Goal: Register for event/course

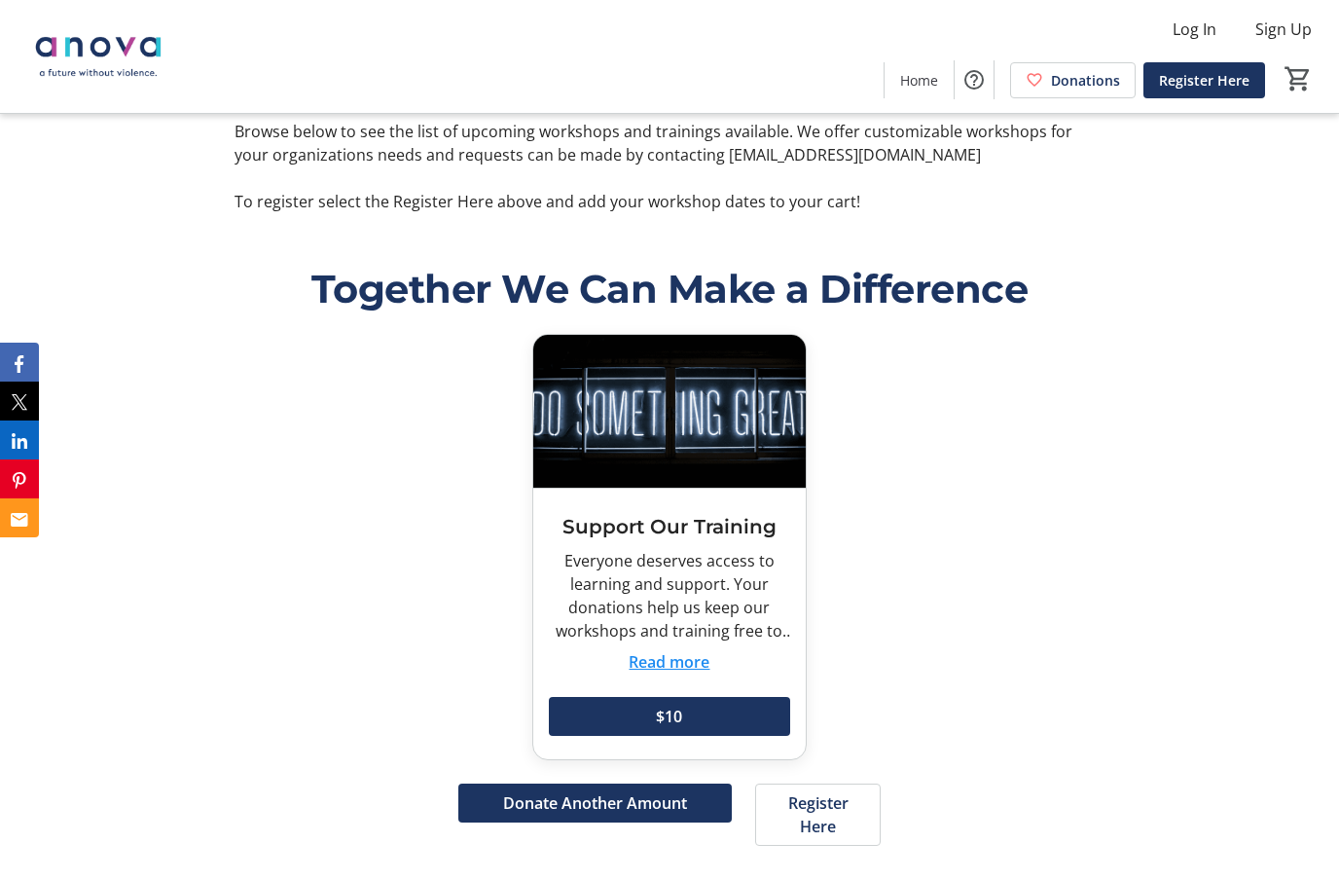
scroll to position [1090, 0]
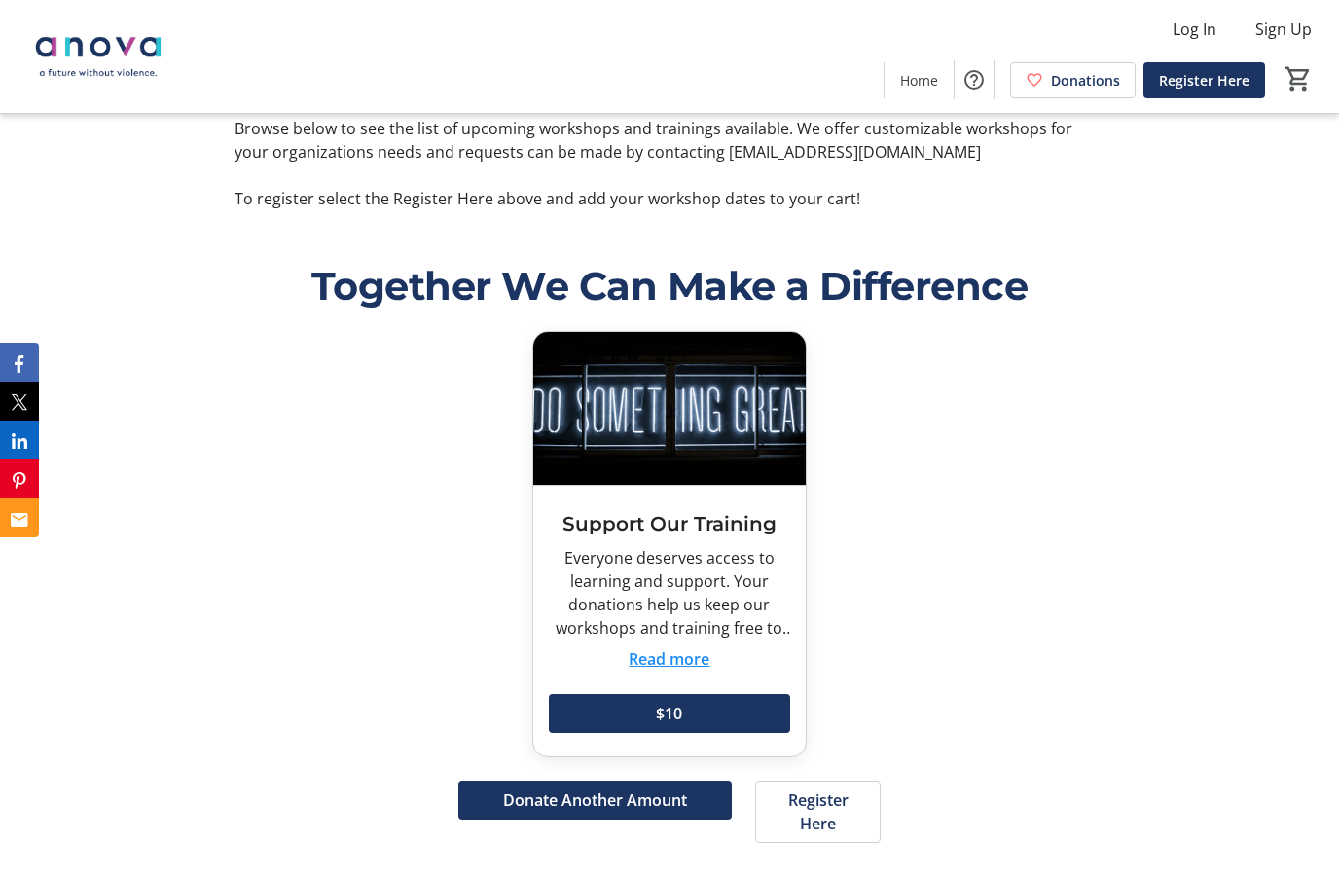
click at [670, 670] on button "Read more" at bounding box center [669, 658] width 81 height 23
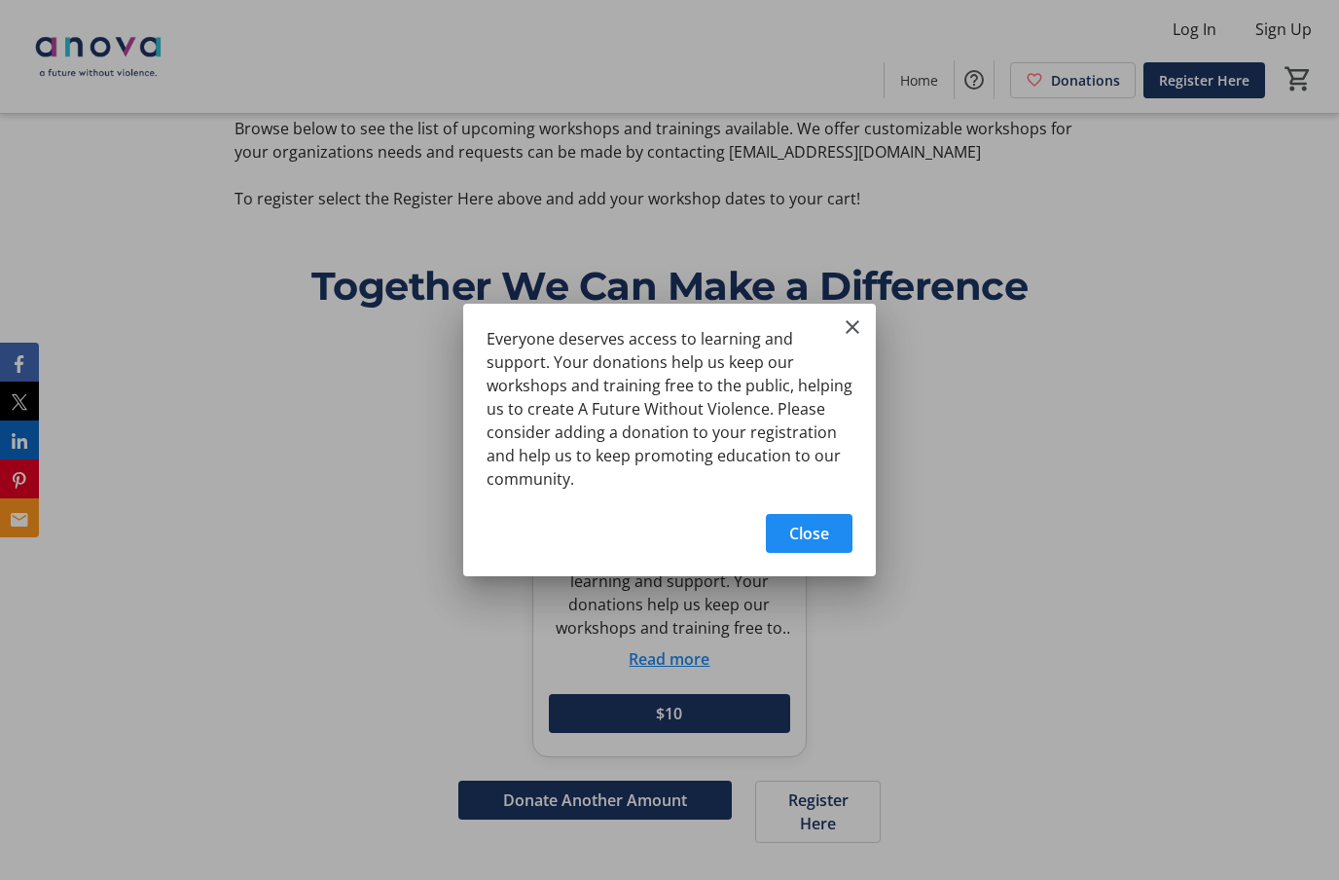
scroll to position [0, 0]
click at [836, 297] on div at bounding box center [669, 440] width 1339 height 880
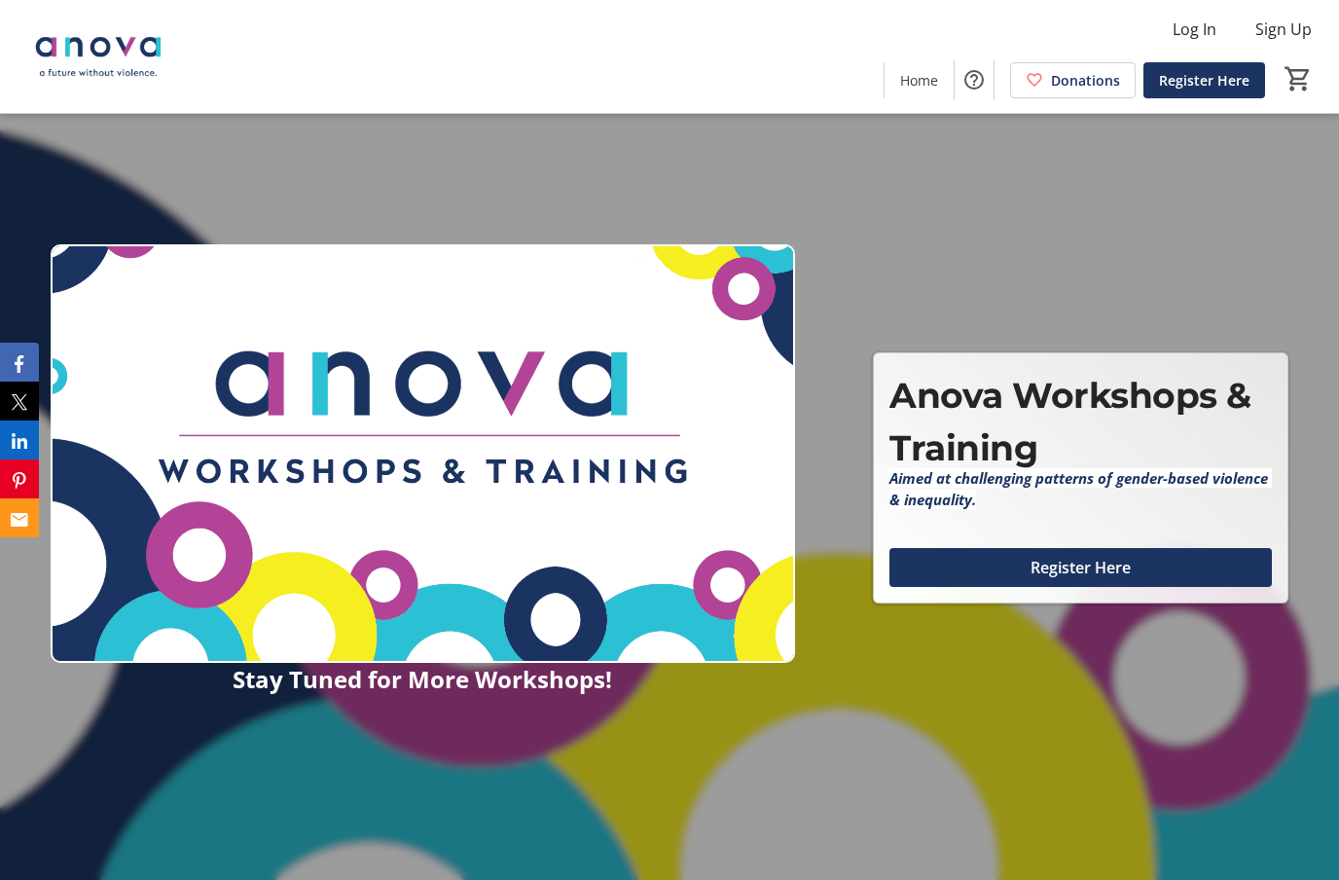
scroll to position [1090, 0]
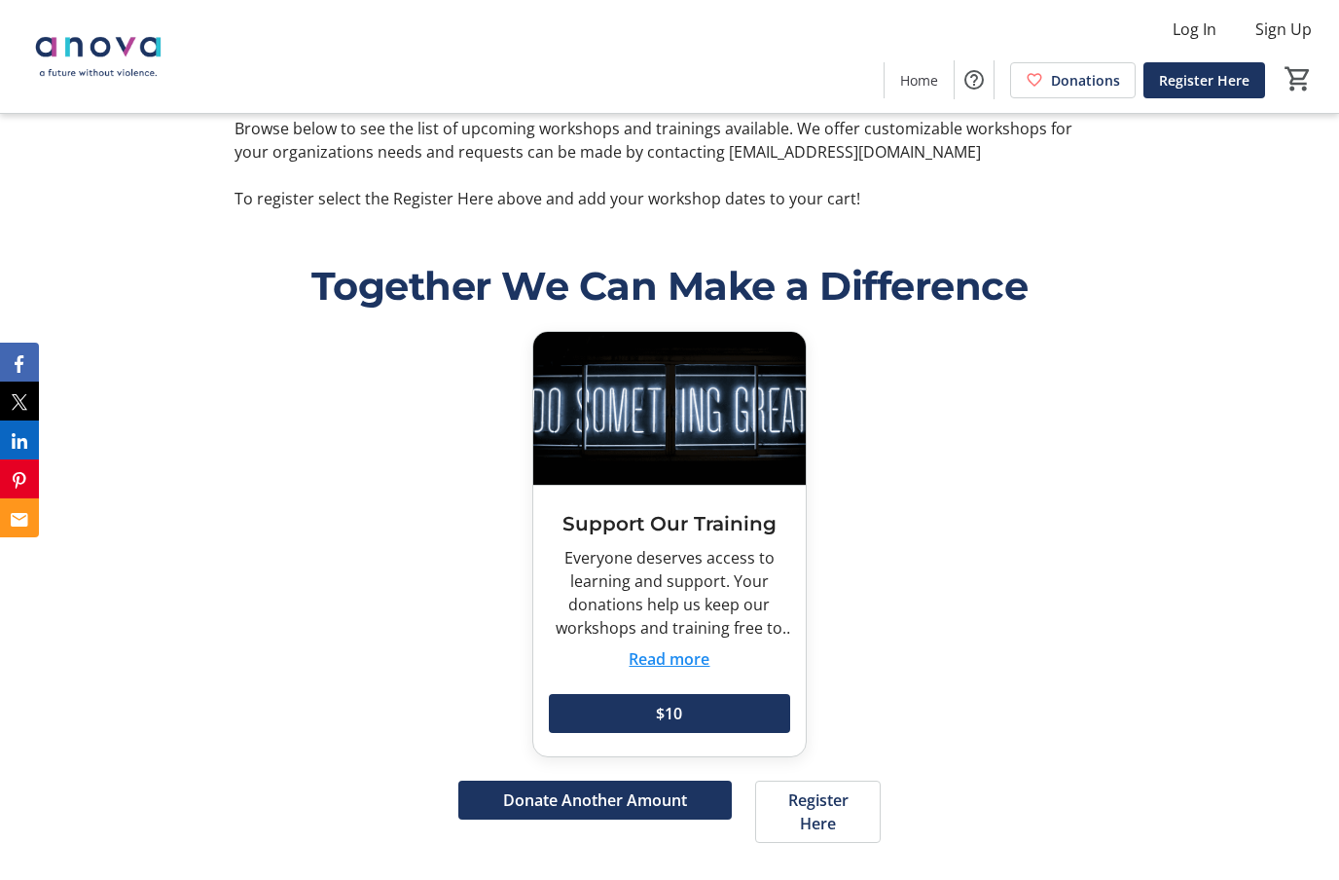
click at [666, 670] on button "Read more" at bounding box center [669, 658] width 81 height 23
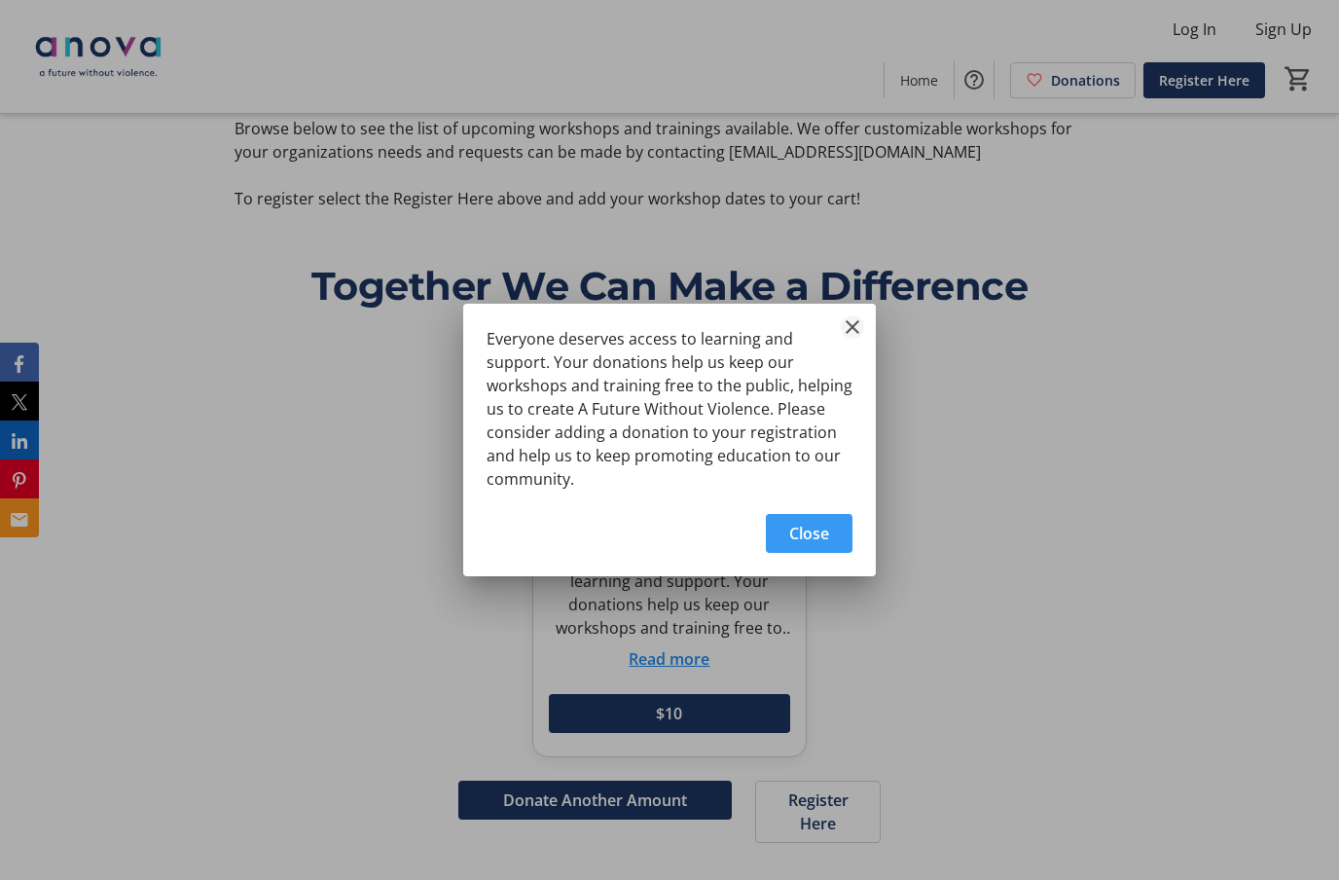
click at [845, 339] on button "Close" at bounding box center [852, 326] width 23 height 23
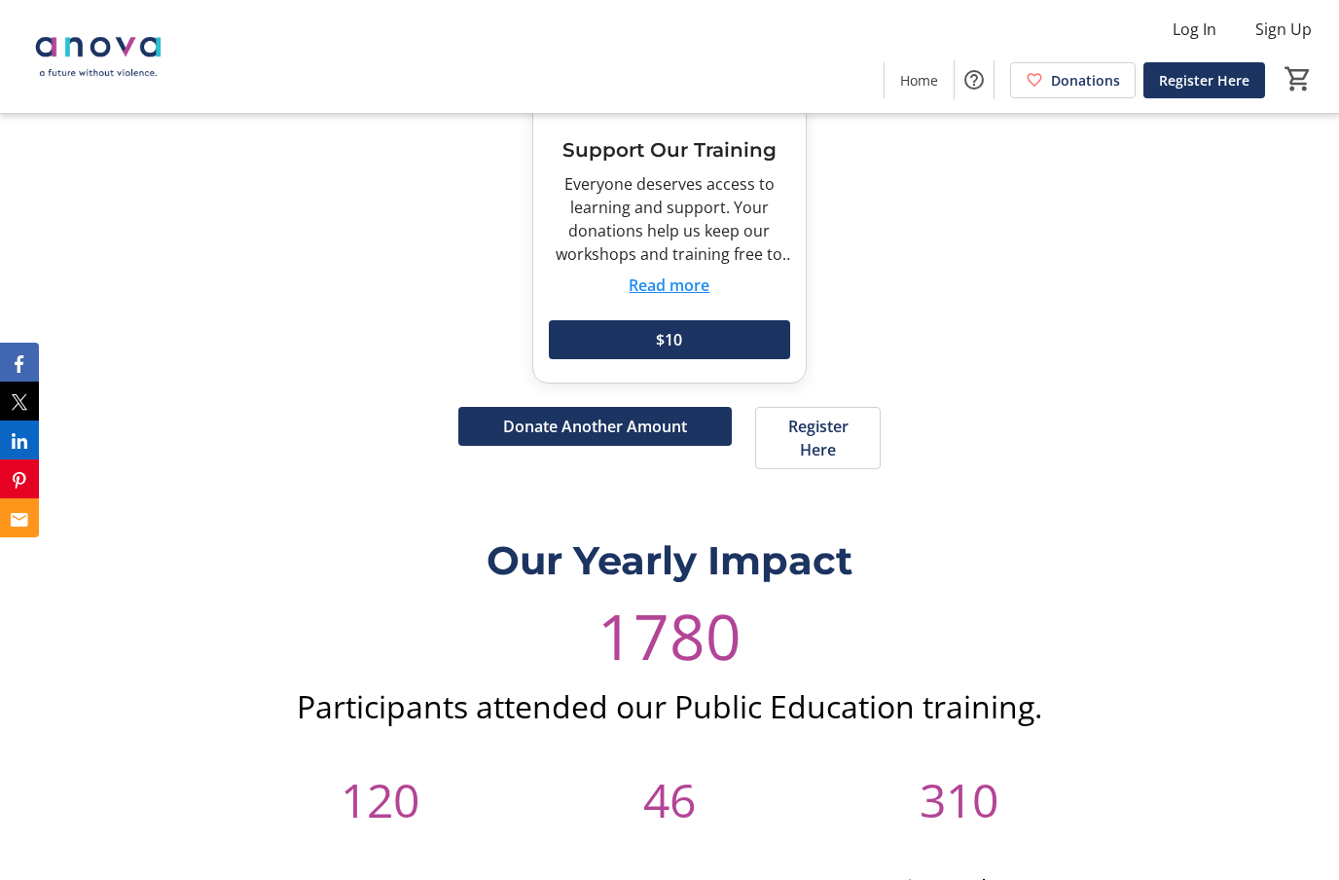
scroll to position [1466, 0]
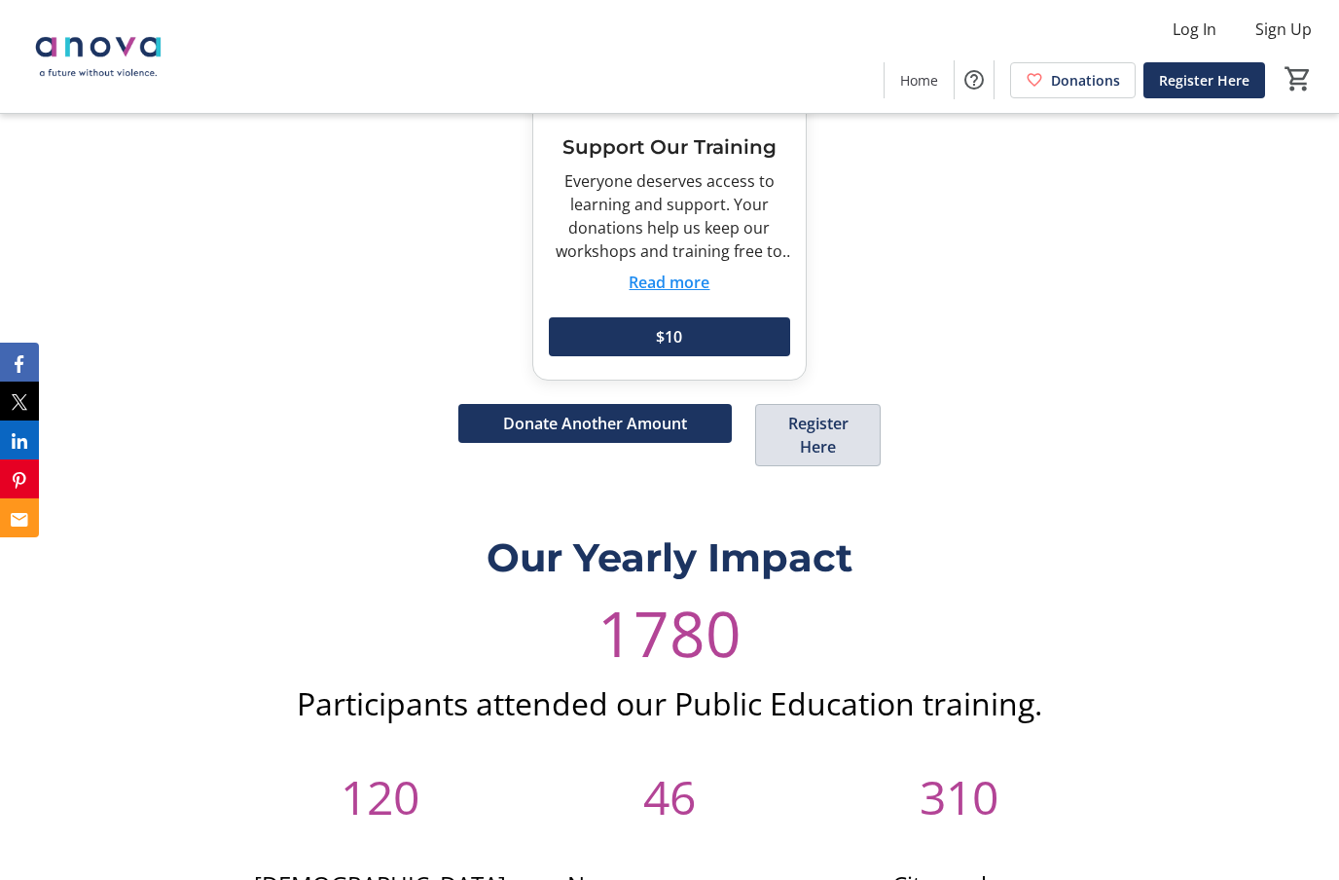
click at [801, 458] on span "Register Here" at bounding box center [817, 435] width 79 height 47
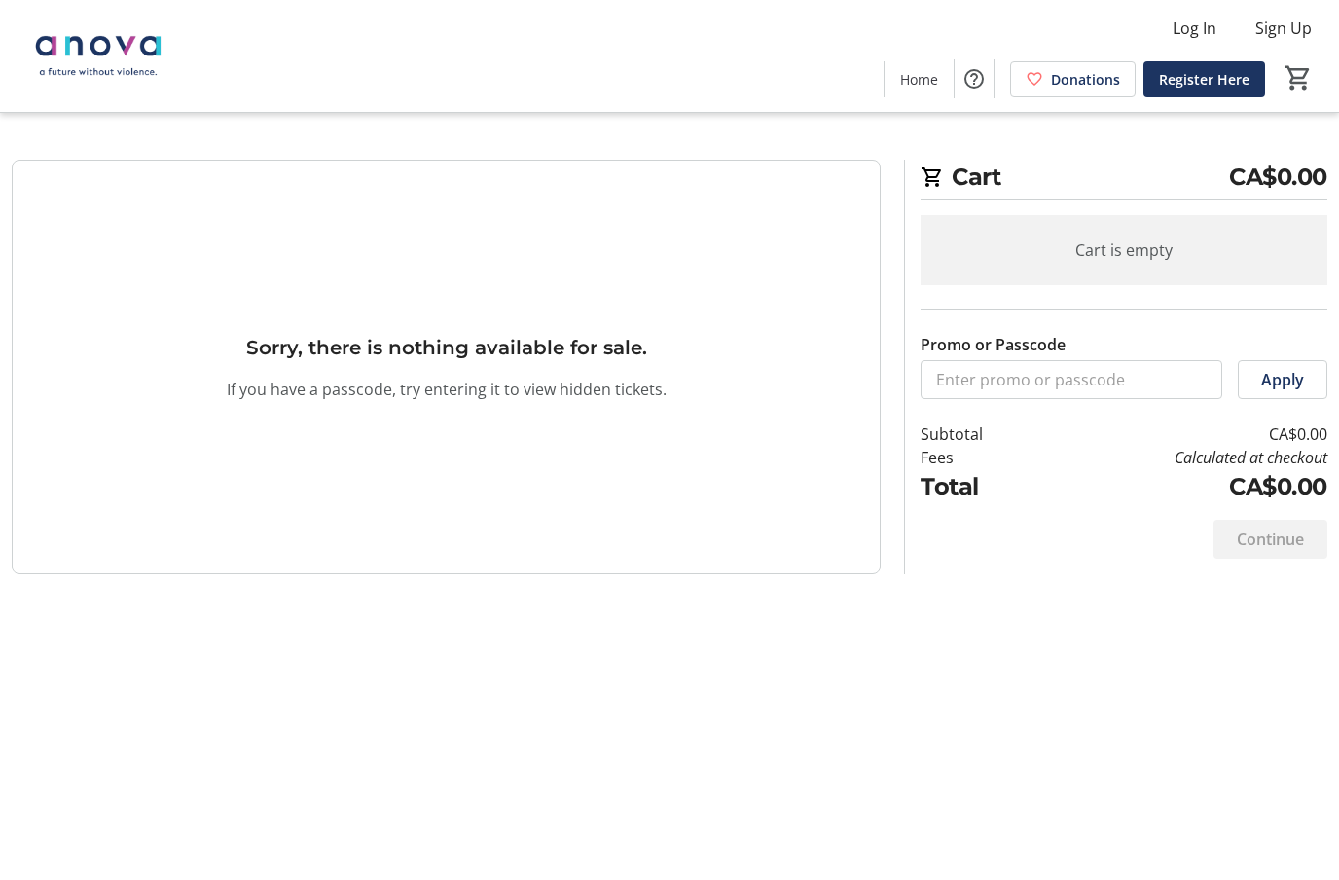
scroll to position [69, 0]
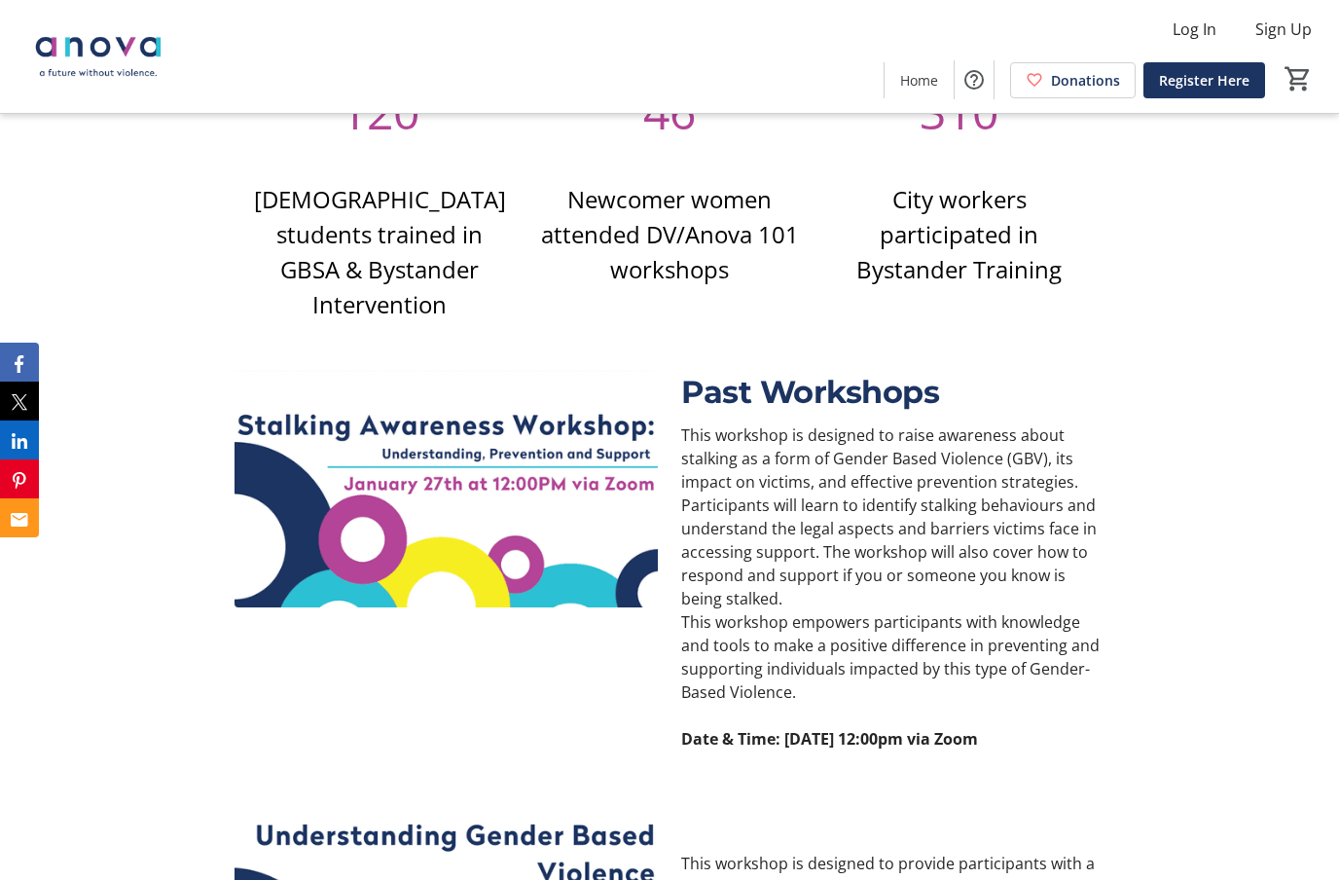
scroll to position [2150, 0]
click at [541, 534] on img at bounding box center [445, 489] width 423 height 238
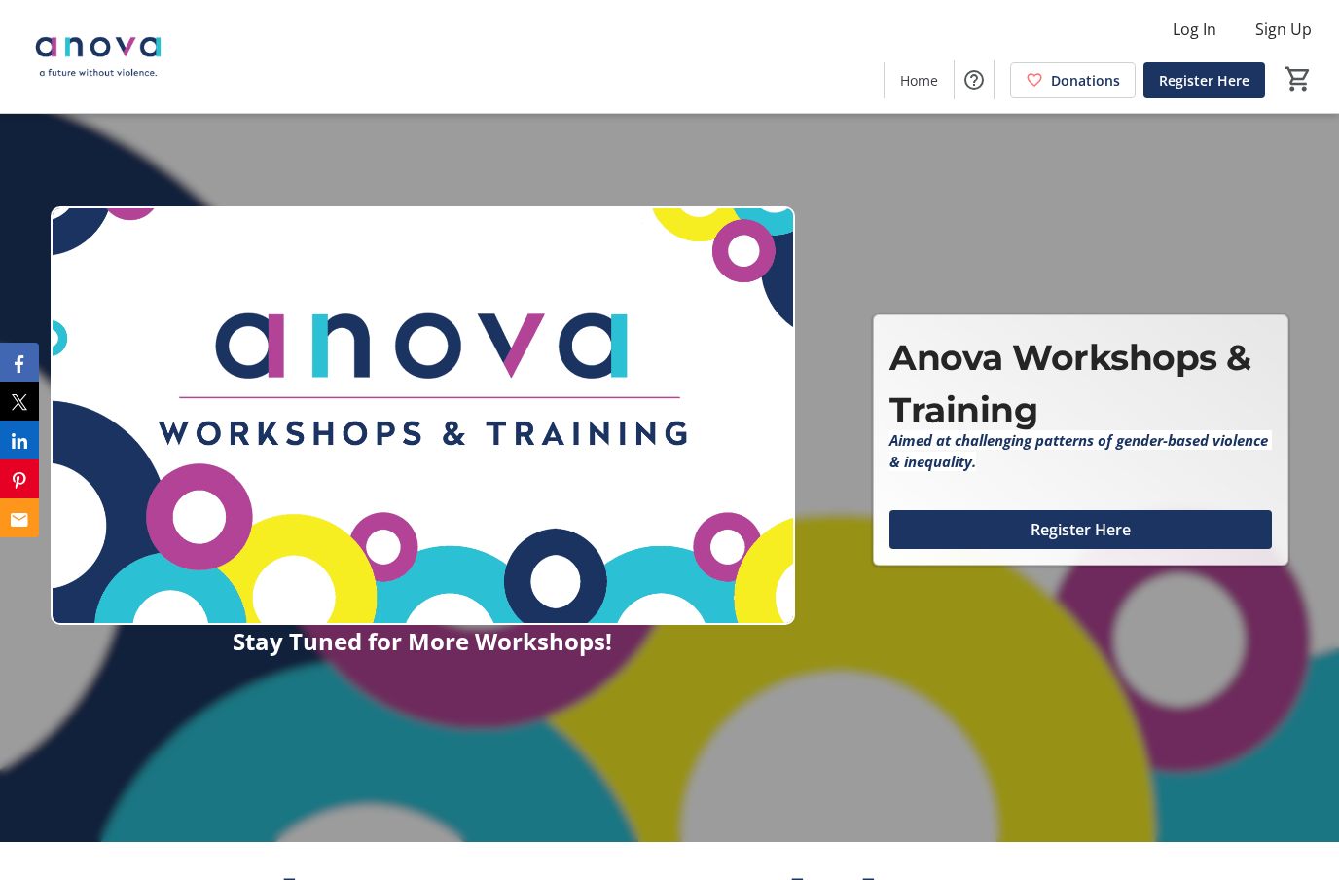
scroll to position [11, 0]
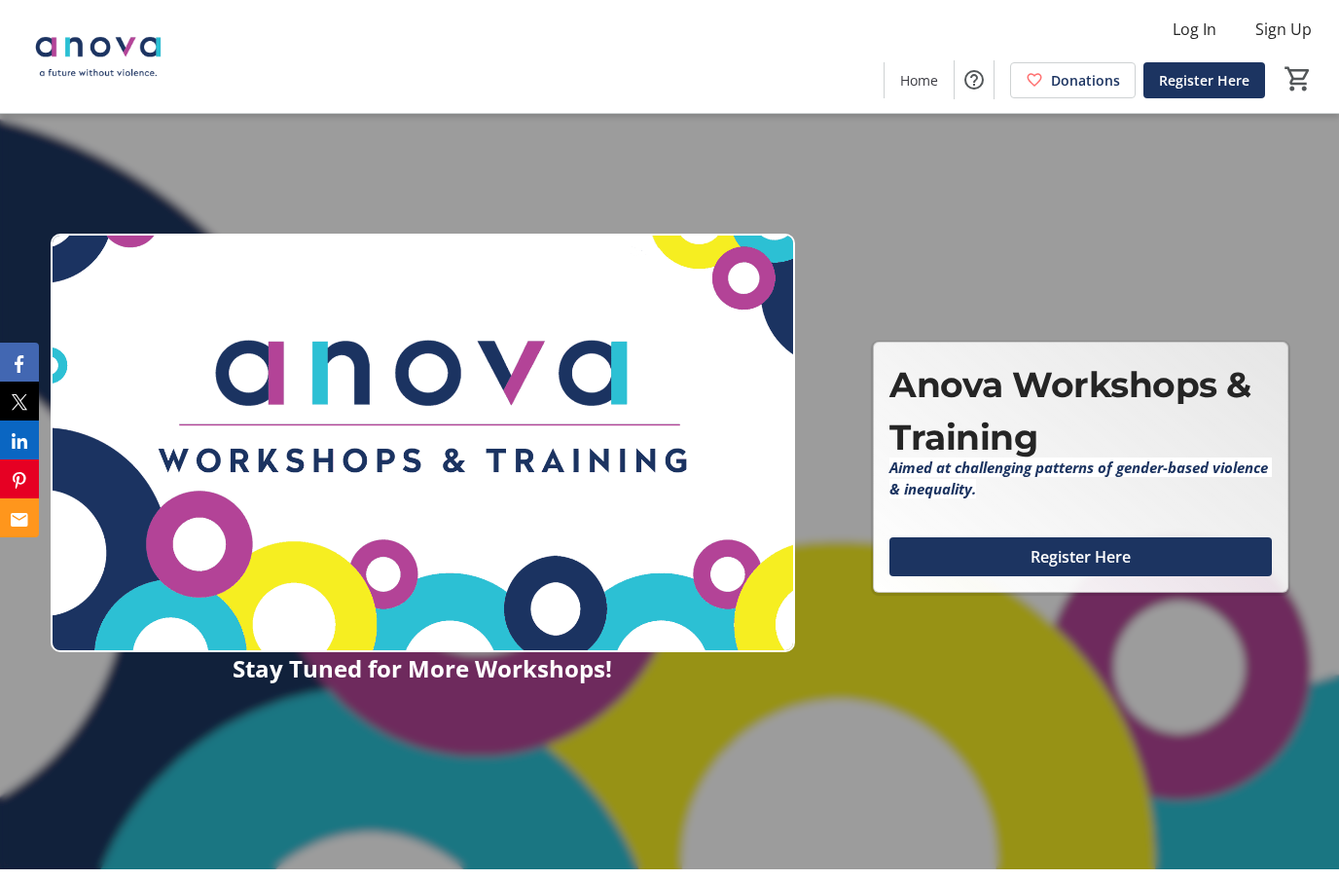
click at [674, 461] on img at bounding box center [423, 443] width 744 height 418
click at [477, 684] on strong "Stay Tuned for More Workshops!" at bounding box center [422, 668] width 379 height 32
click at [1083, 568] on span "Register Here" at bounding box center [1080, 556] width 100 height 23
